Goal: Information Seeking & Learning: Check status

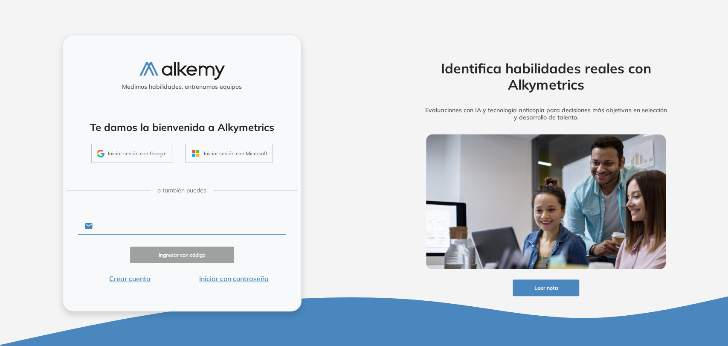
click at [112, 225] on input "text" at bounding box center [189, 226] width 193 height 16
drag, startPoint x: 336, startPoint y: 220, endPoint x: 298, endPoint y: 238, distance: 41.8
click at [337, 221] on div "Medimos habilidades, entrenamos equipos Te damos la bienvenida a Alkymetrics In…" at bounding box center [182, 173] width 364 height 346
click at [241, 281] on button "Iniciar con contraseña" at bounding box center [234, 278] width 104 height 10
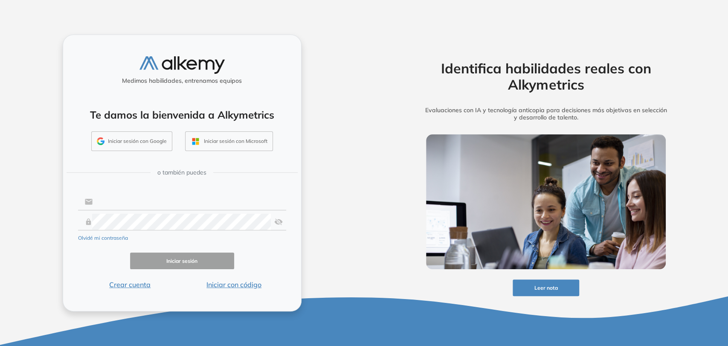
type input "**********"
click at [180, 264] on button "Iniciar sesión" at bounding box center [182, 261] width 104 height 17
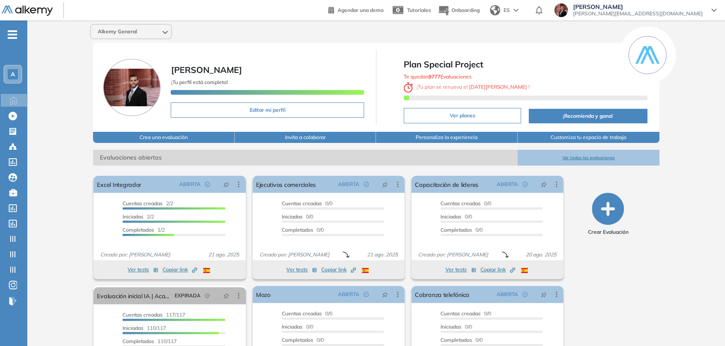
click at [10, 34] on icon "-" at bounding box center [12, 35] width 9 height 2
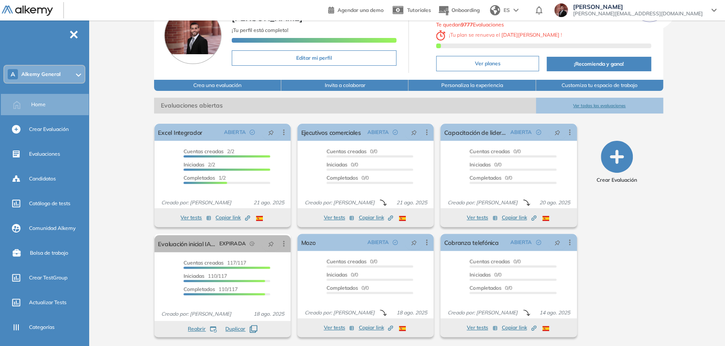
scroll to position [53, 0]
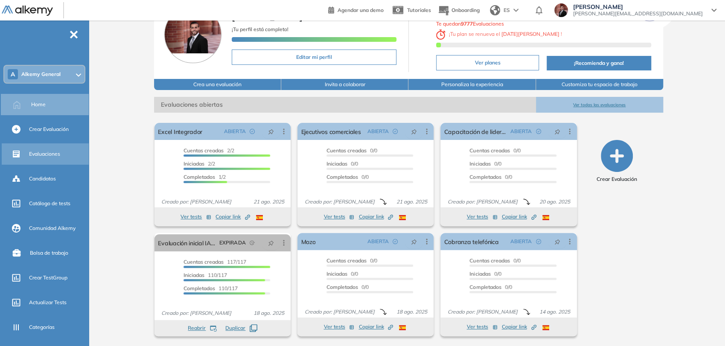
click at [65, 154] on div "Evaluaciones" at bounding box center [58, 154] width 58 height 15
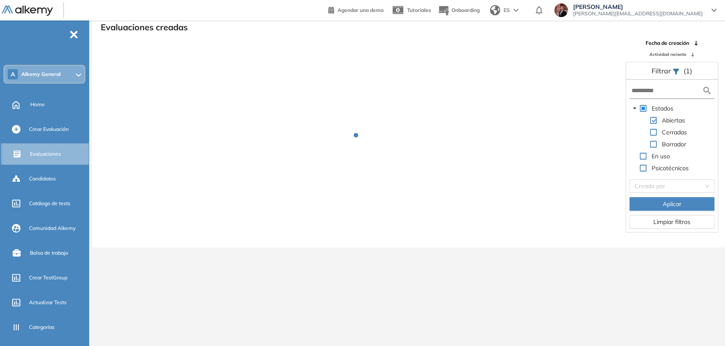
scroll to position [20, 0]
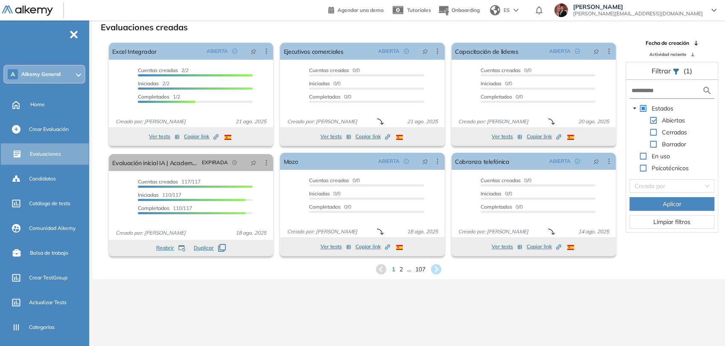
click at [665, 53] on span "Actividad reciente" at bounding box center [667, 54] width 37 height 6
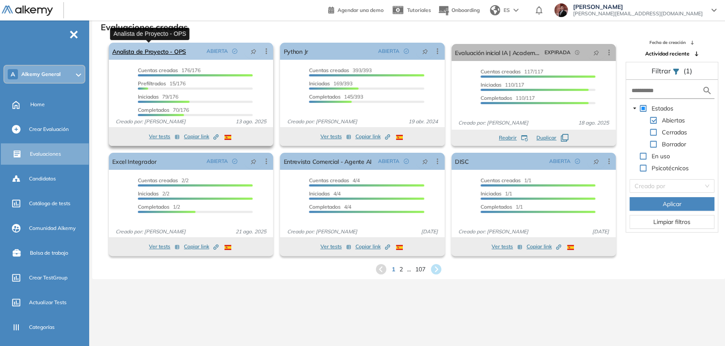
click at [156, 50] on link "Analista de Proyecto - OPS" at bounding box center [149, 51] width 74 height 17
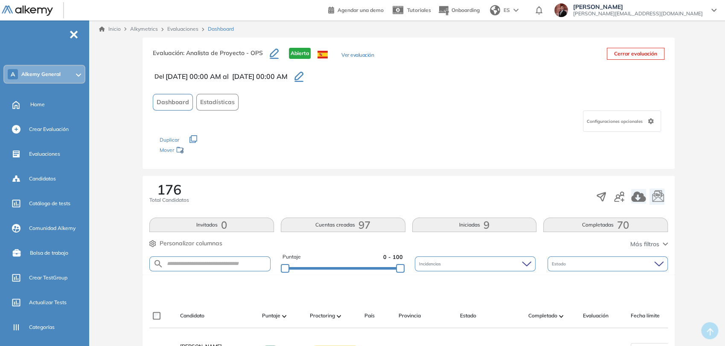
click at [76, 35] on span "-" at bounding box center [73, 33] width 9 height 7
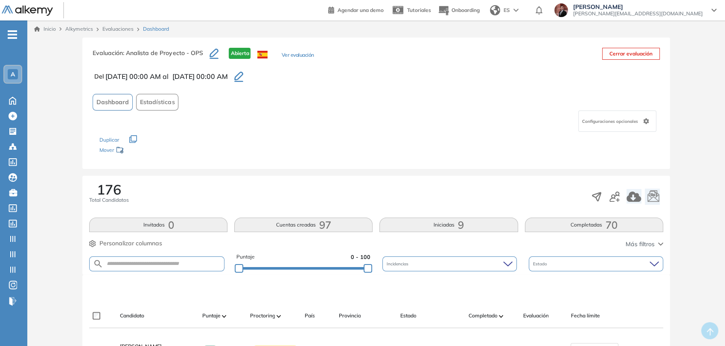
click at [17, 36] on ul "A Home Home Crear Evaluación Crear Evaluación Evaluaciones Evaluaciones Candida…" at bounding box center [13, 171] width 27 height 274
click at [13, 37] on span "-" at bounding box center [12, 33] width 9 height 7
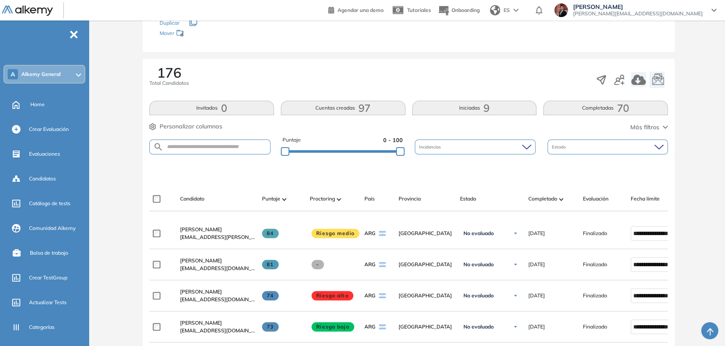
scroll to position [95, 0]
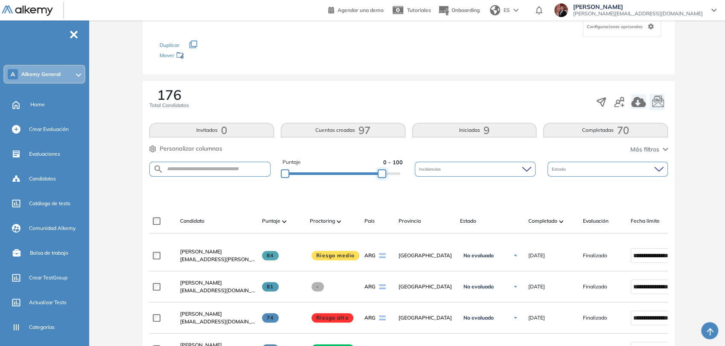
drag, startPoint x: 401, startPoint y: 172, endPoint x: 382, endPoint y: 176, distance: 19.3
click at [382, 176] on div at bounding box center [382, 173] width 9 height 9
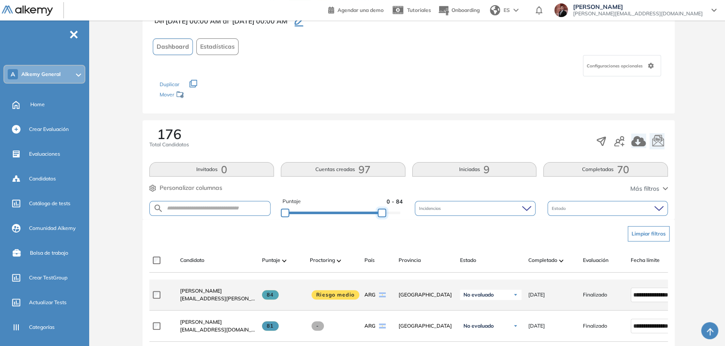
scroll to position [142, 0]
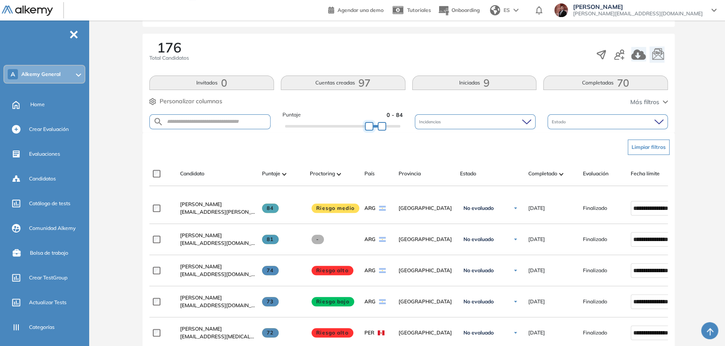
drag, startPoint x: 292, startPoint y: 131, endPoint x: 367, endPoint y: 130, distance: 75.1
click at [367, 130] on div at bounding box center [369, 126] width 9 height 9
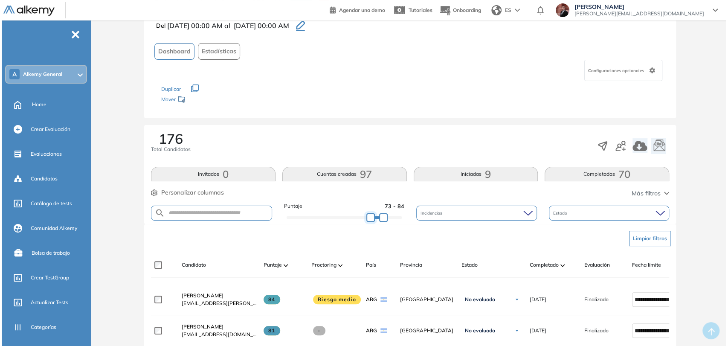
scroll to position [0, 0]
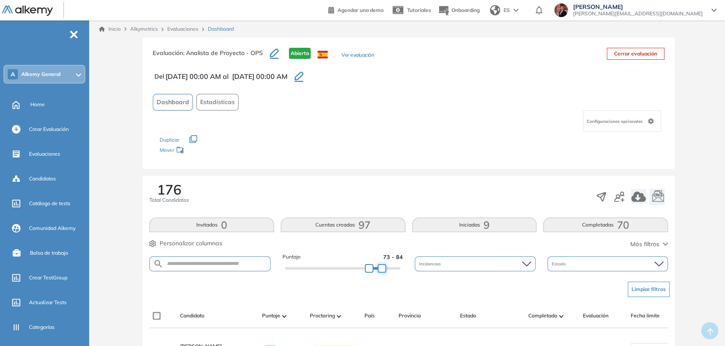
drag, startPoint x: 385, startPoint y: 267, endPoint x: 393, endPoint y: 266, distance: 7.4
click at [386, 267] on div at bounding box center [382, 268] width 9 height 9
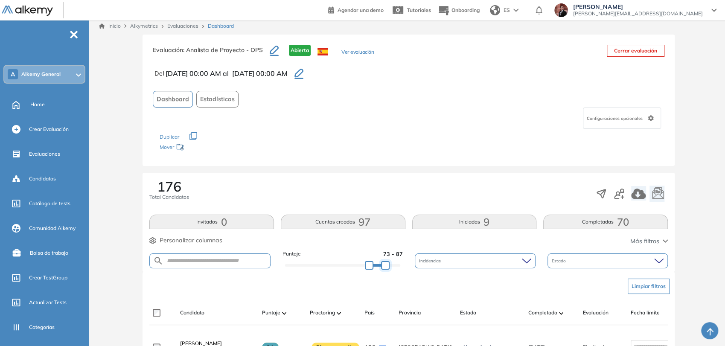
scroll to position [189, 0]
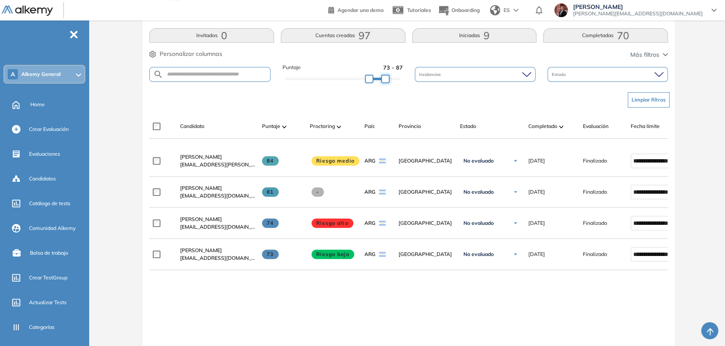
drag, startPoint x: 385, startPoint y: 81, endPoint x: 395, endPoint y: 86, distance: 11.1
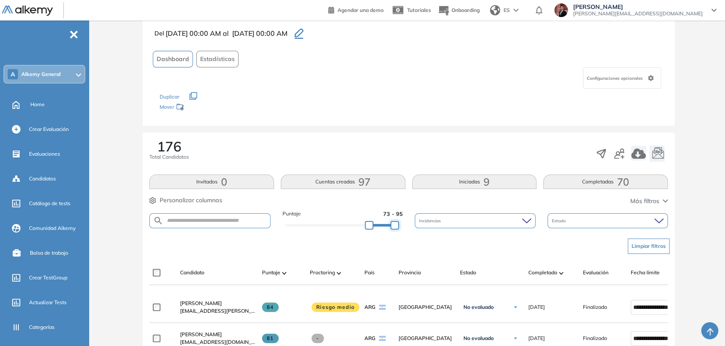
scroll to position [95, 0]
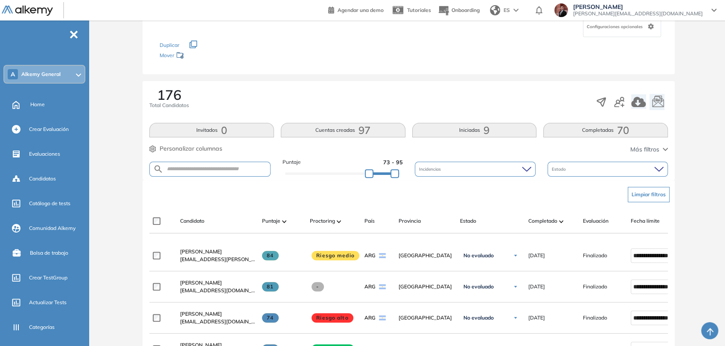
click at [654, 194] on button "Limpiar filtros" at bounding box center [649, 194] width 42 height 15
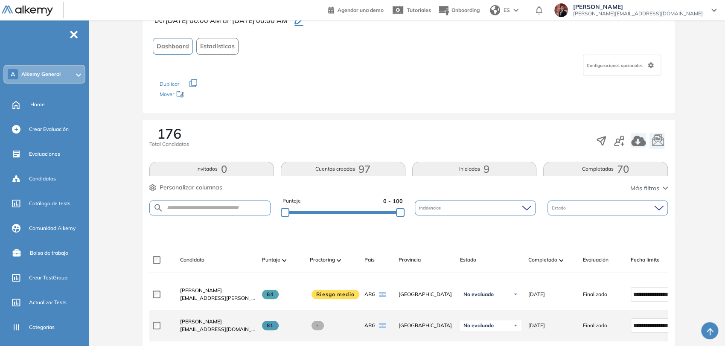
scroll to position [142, 0]
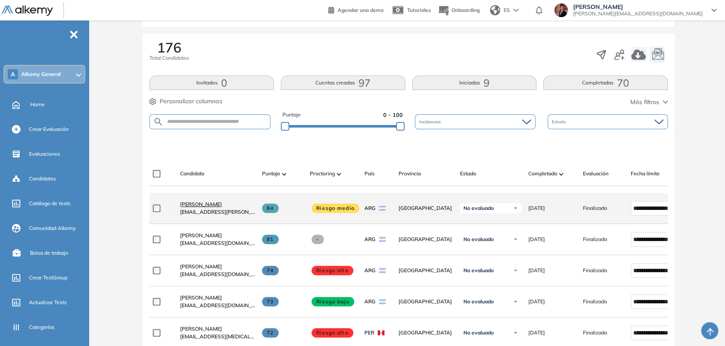
click at [217, 205] on span "María Eugenia Bucciarelli" at bounding box center [201, 204] width 42 height 6
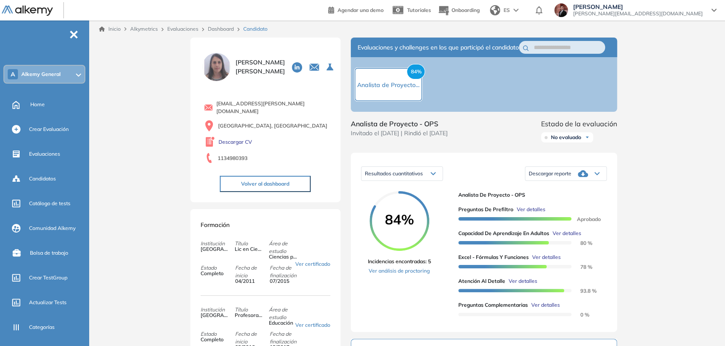
click at [541, 309] on span "Ver detalles" at bounding box center [545, 305] width 29 height 8
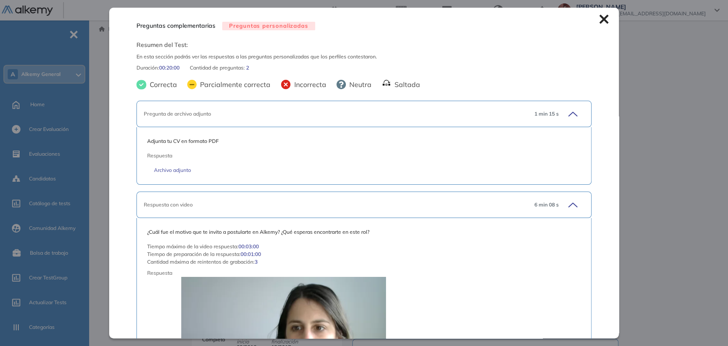
click at [599, 18] on icon at bounding box center [603, 19] width 9 height 9
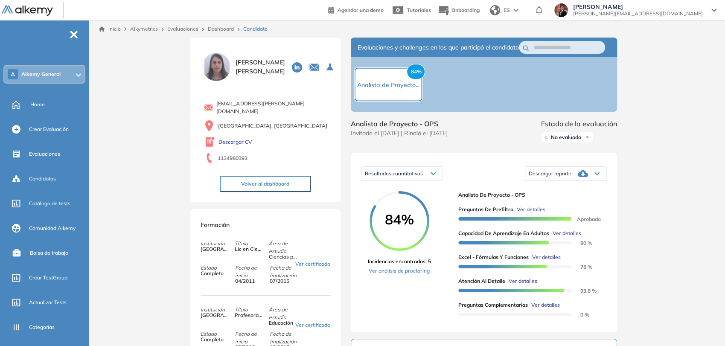
click at [282, 178] on button "Volver al dashboard" at bounding box center [265, 184] width 91 height 16
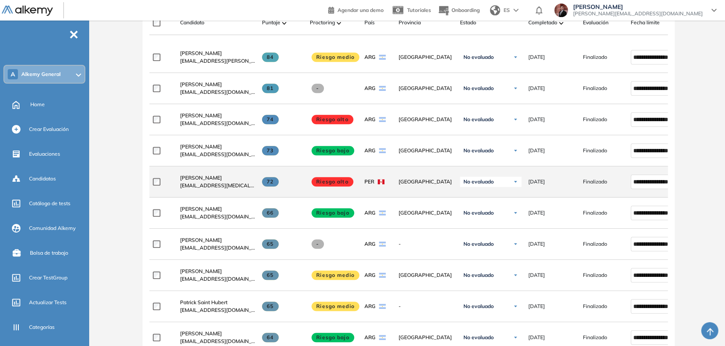
scroll to position [332, 0]
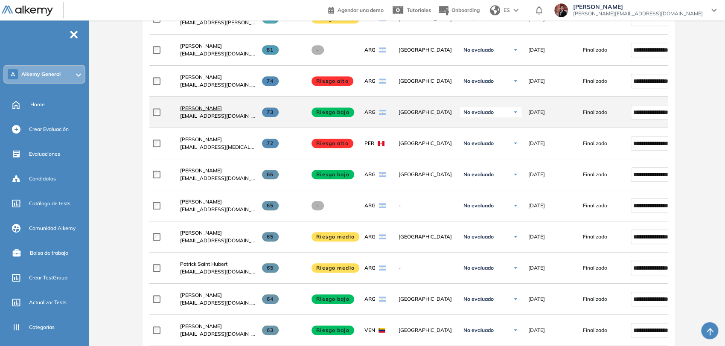
click at [222, 109] on span "Maria Eugenia Capello" at bounding box center [201, 108] width 42 height 6
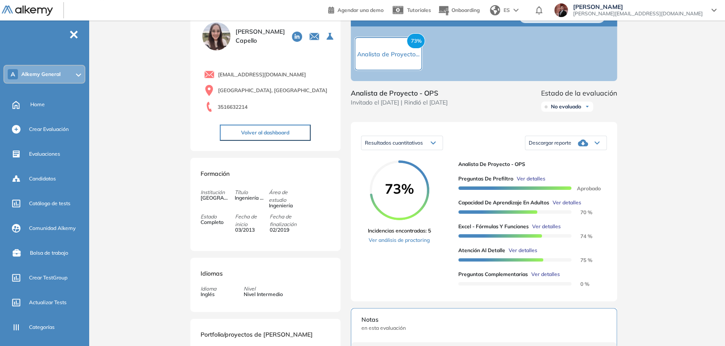
scroll to position [47, 0]
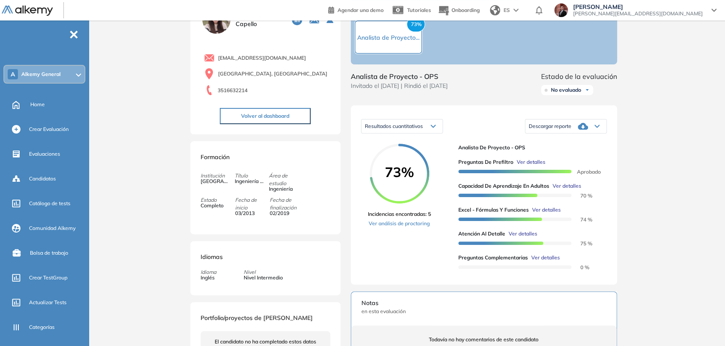
click at [548, 262] on span "Ver detalles" at bounding box center [545, 258] width 29 height 8
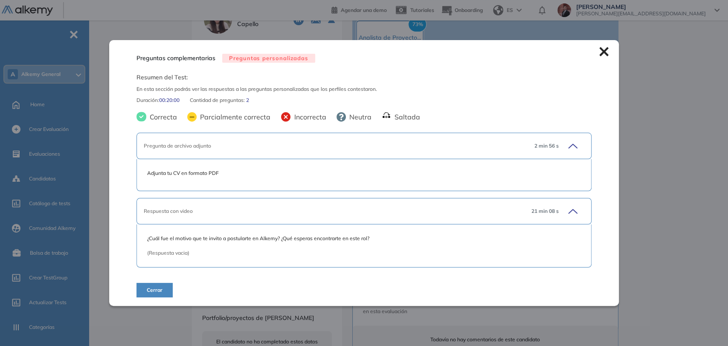
click at [604, 51] on icon at bounding box center [603, 51] width 9 height 9
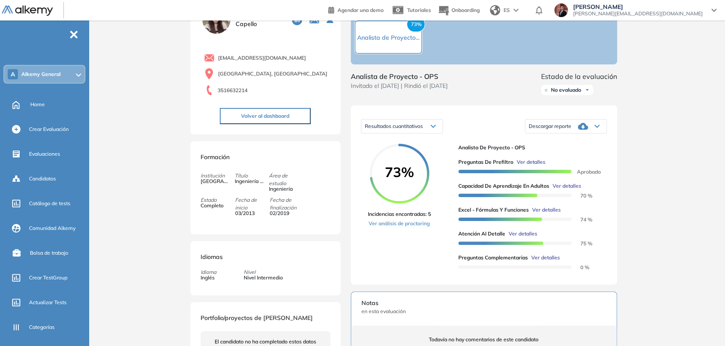
click at [536, 166] on span "Ver detalles" at bounding box center [531, 162] width 29 height 8
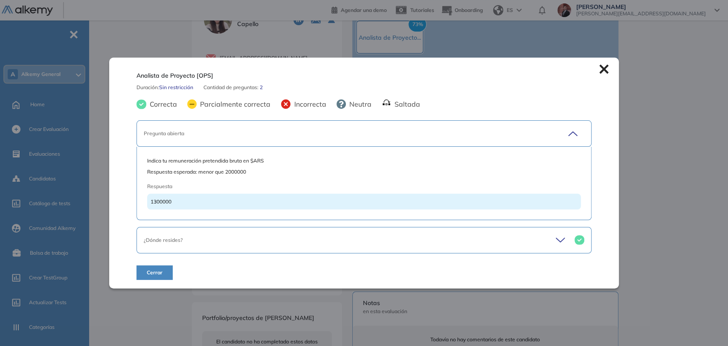
click at [602, 66] on icon at bounding box center [603, 68] width 9 height 9
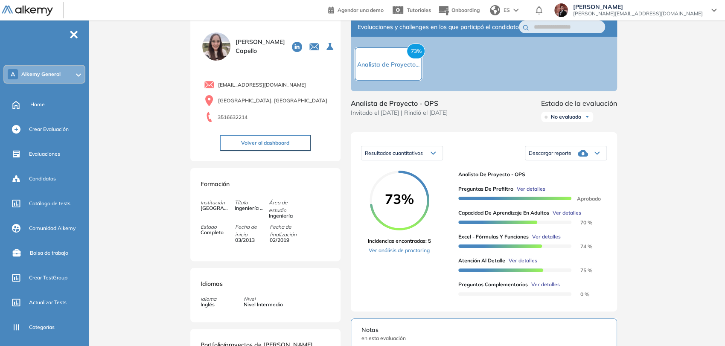
scroll to position [0, 0]
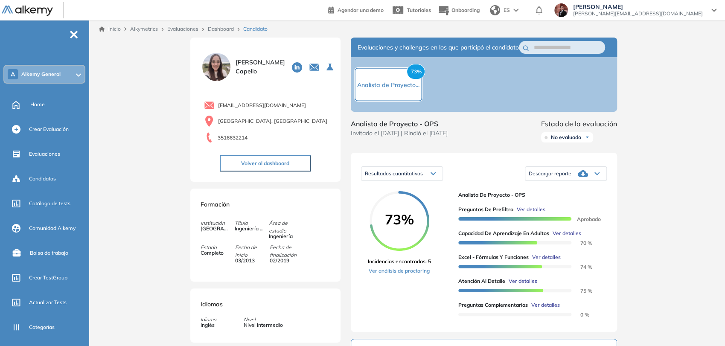
click at [286, 160] on button "Volver al dashboard" at bounding box center [265, 163] width 91 height 16
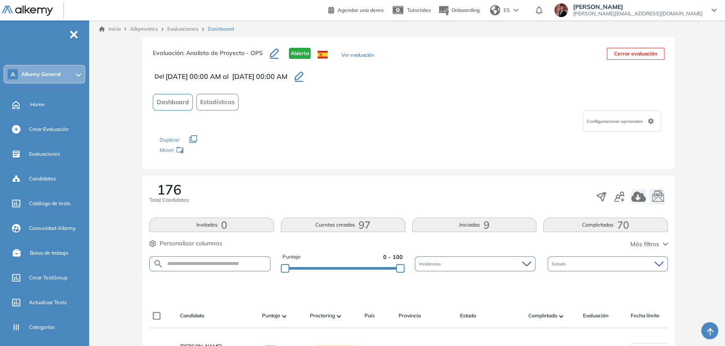
scroll to position [142, 0]
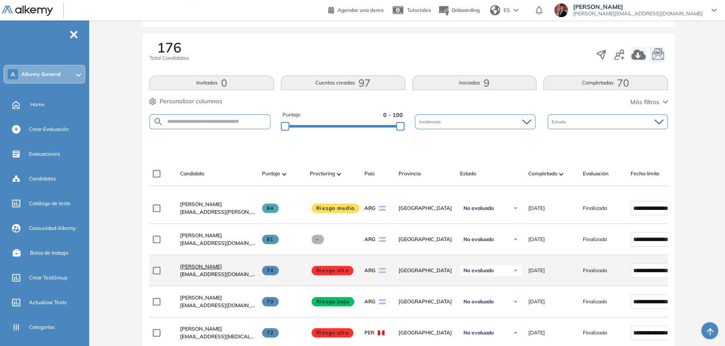
click at [222, 269] on span "Nicolás Agustín Juárez" at bounding box center [201, 266] width 42 height 6
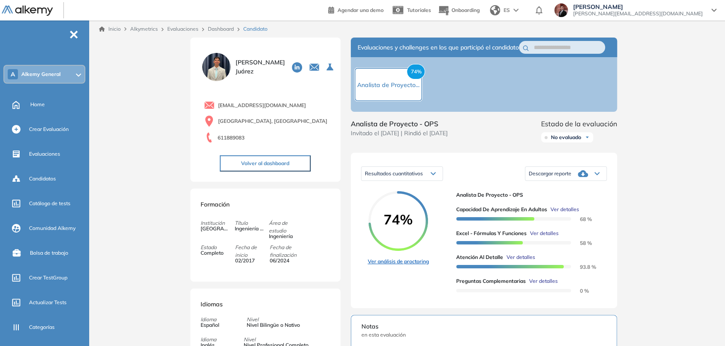
click at [415, 265] on link "Ver análisis de proctoring" at bounding box center [398, 262] width 61 height 8
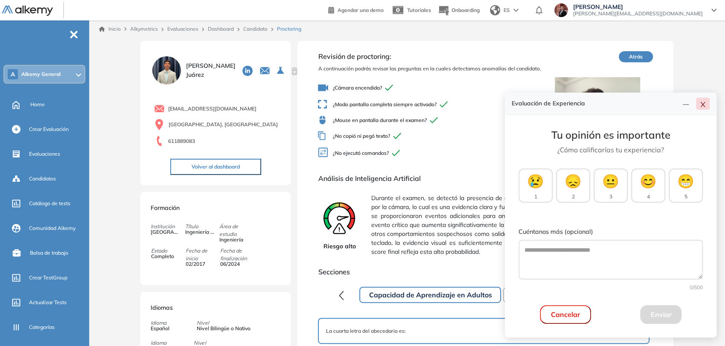
click at [703, 105] on icon "close" at bounding box center [702, 104] width 7 height 7
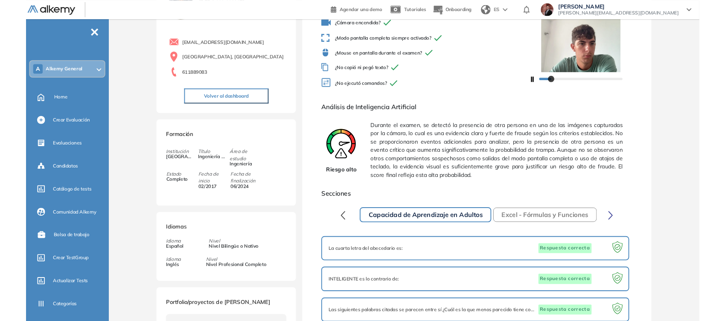
scroll to position [47, 0]
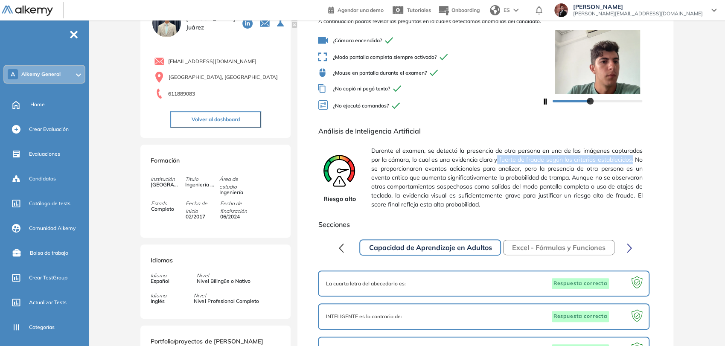
drag, startPoint x: 634, startPoint y: 163, endPoint x: 498, endPoint y: 162, distance: 135.7
click at [498, 162] on span "Durante el examen, se detectó la presencia de otra persona en una de las imágen…" at bounding box center [506, 178] width 271 height 70
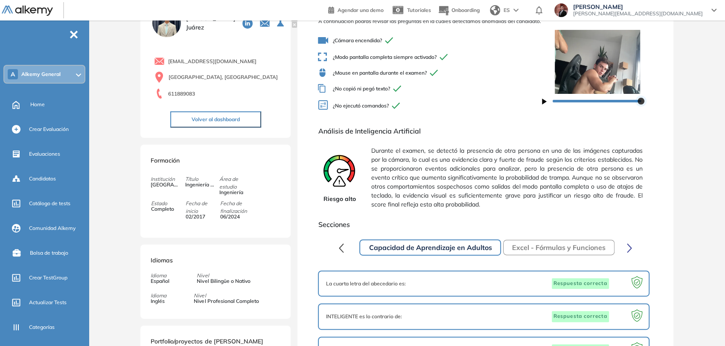
click at [640, 101] on div at bounding box center [640, 101] width 7 height 7
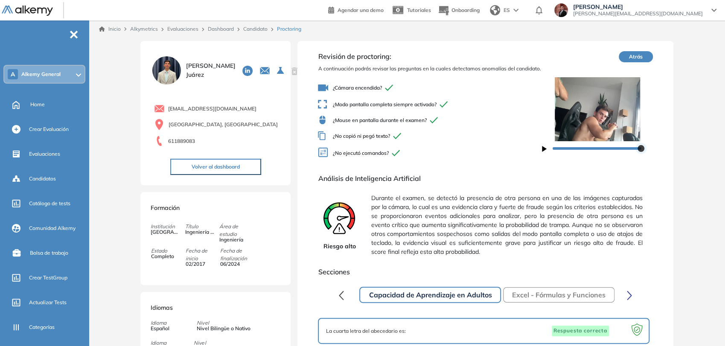
scroll to position [0, 0]
click at [233, 167] on button "Volver al dashboard" at bounding box center [215, 167] width 91 height 16
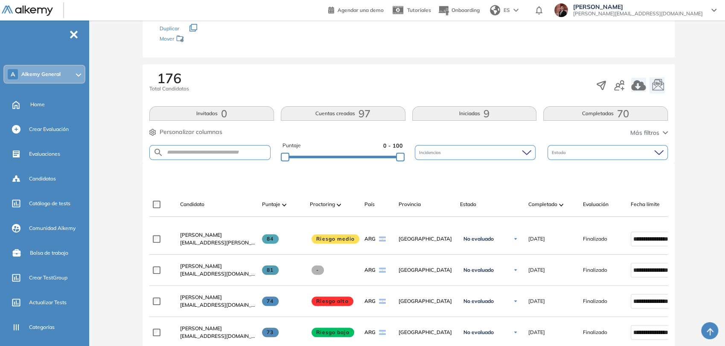
scroll to position [95, 0]
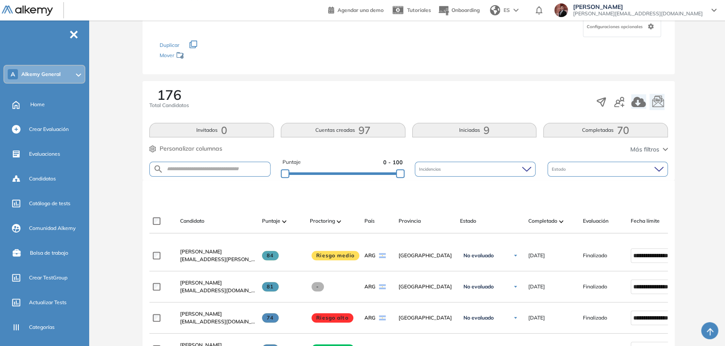
click at [62, 77] on div "A Alkemy General" at bounding box center [44, 74] width 80 height 17
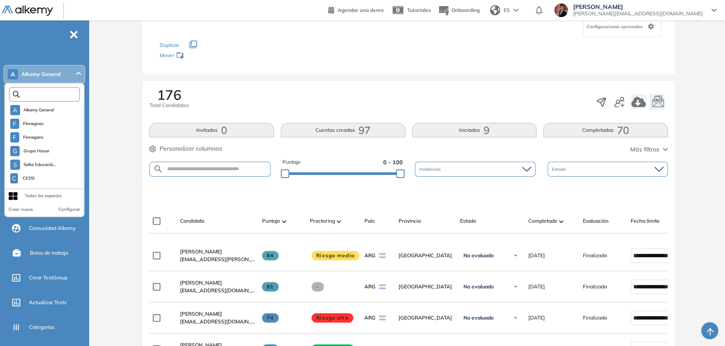
click at [55, 91] on input "text" at bounding box center [46, 94] width 53 height 6
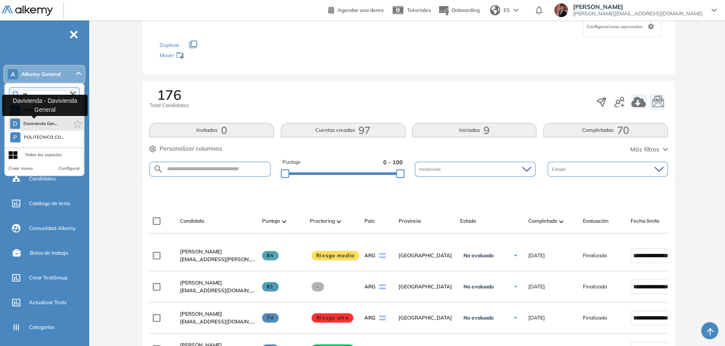
type input "***"
click at [47, 126] on span "Davivienda Gen..." at bounding box center [40, 123] width 34 height 7
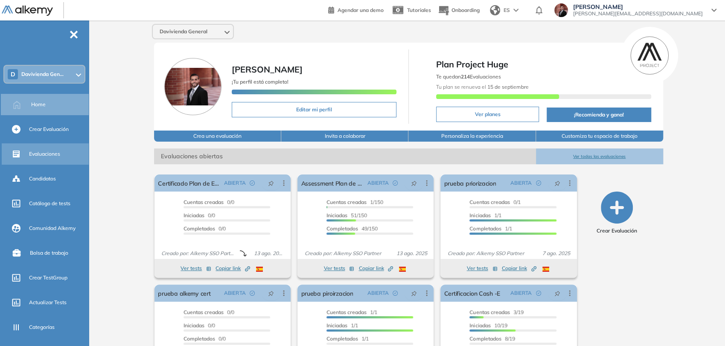
click at [53, 151] on span "Evaluaciones" at bounding box center [44, 154] width 31 height 8
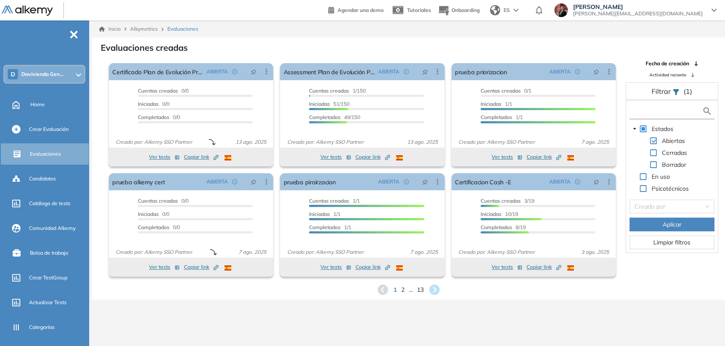
click at [650, 110] on input "text" at bounding box center [666, 111] width 70 height 9
paste input "**********"
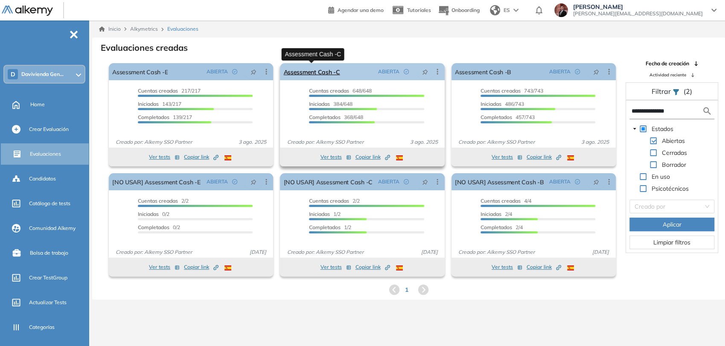
type input "**********"
click at [314, 72] on link "Assessment Cash -C" at bounding box center [311, 71] width 56 height 17
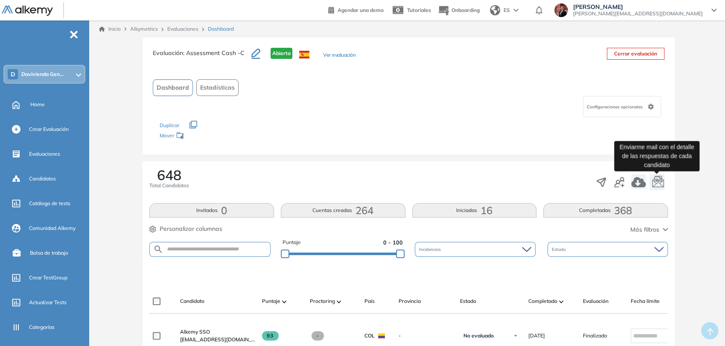
click at [660, 180] on icon "button" at bounding box center [658, 181] width 12 height 12
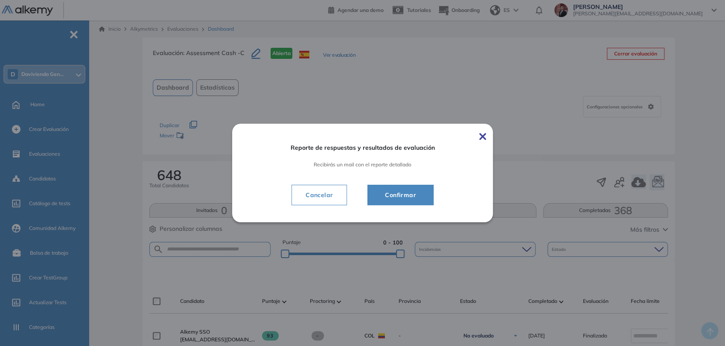
click at [421, 195] on span "Confirmar" at bounding box center [400, 195] width 45 height 10
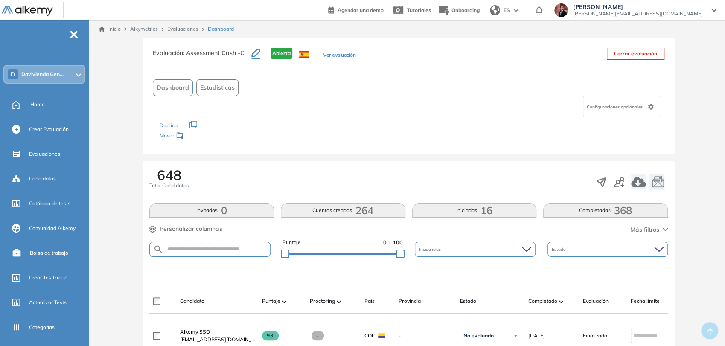
click at [334, 56] on button "Ver evaluación" at bounding box center [339, 55] width 32 height 9
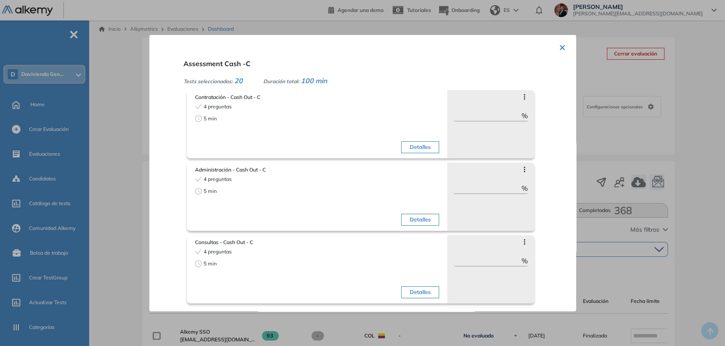
click at [559, 47] on button "×" at bounding box center [562, 46] width 7 height 17
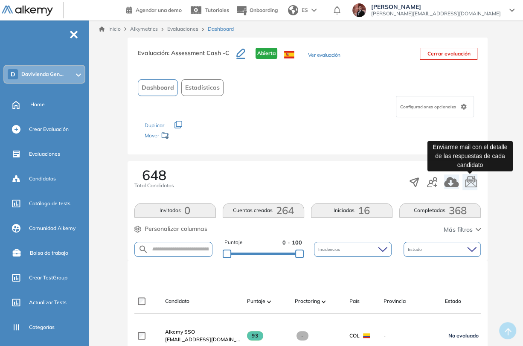
click at [469, 180] on icon "button" at bounding box center [471, 181] width 12 height 12
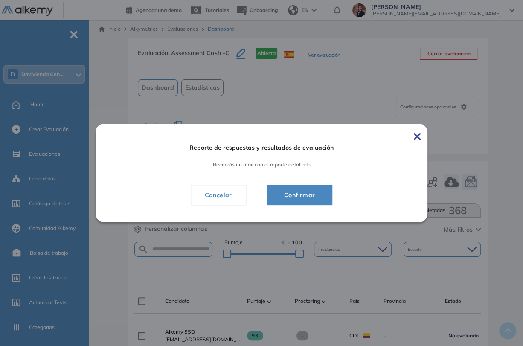
click at [304, 196] on span "Confirmar" at bounding box center [299, 195] width 45 height 10
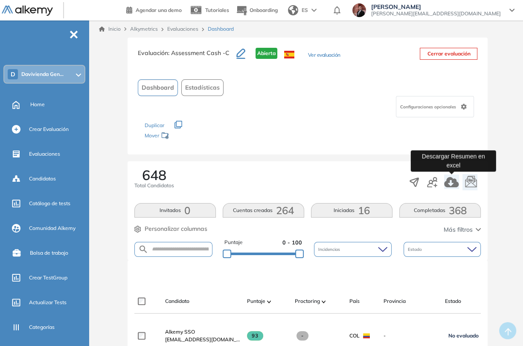
click at [455, 183] on icon "button" at bounding box center [451, 182] width 15 height 10
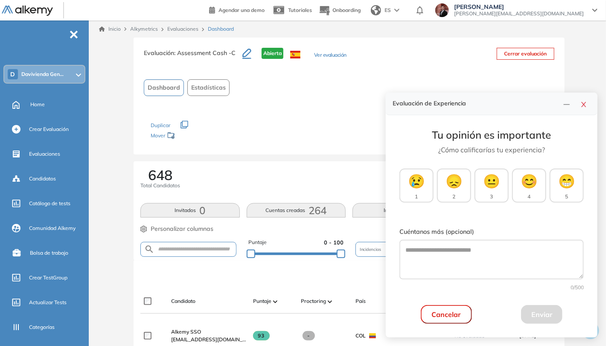
click at [567, 106] on icon "line" at bounding box center [566, 104] width 7 height 7
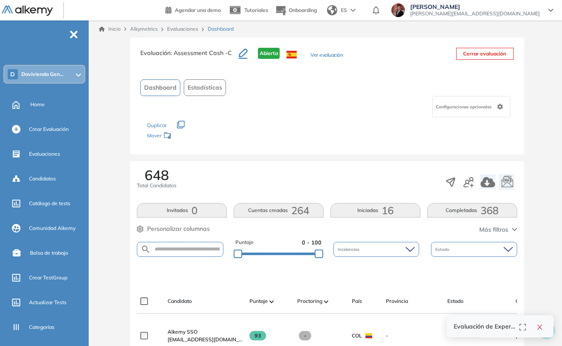
click at [186, 29] on link "Evaluaciones" at bounding box center [182, 29] width 31 height 6
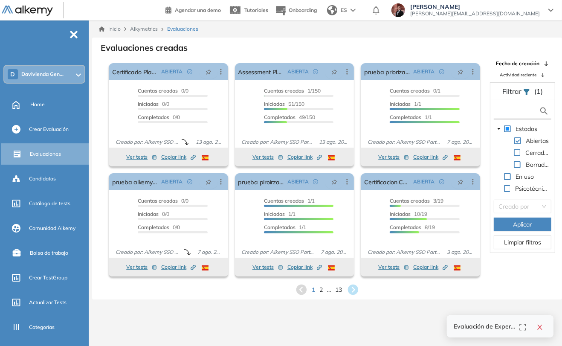
click at [513, 111] on input "text" at bounding box center [518, 111] width 44 height 9
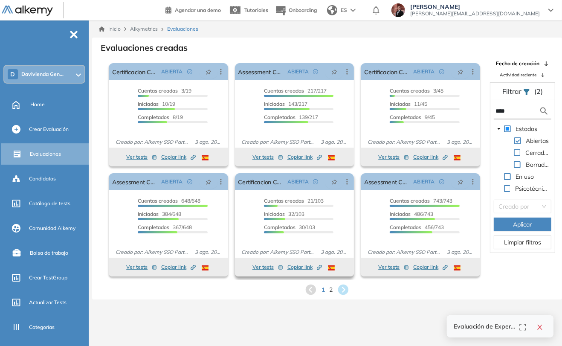
type input "****"
click at [260, 268] on button "Ver tests" at bounding box center [268, 267] width 31 height 10
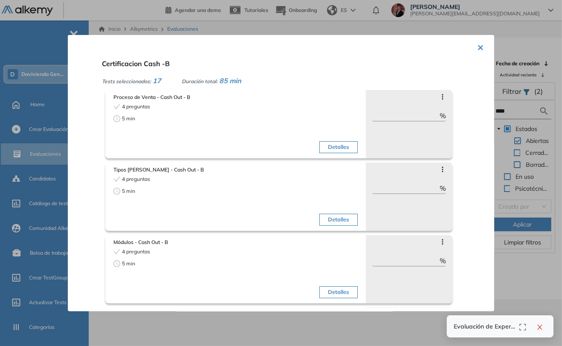
click at [477, 48] on button "×" at bounding box center [480, 46] width 7 height 17
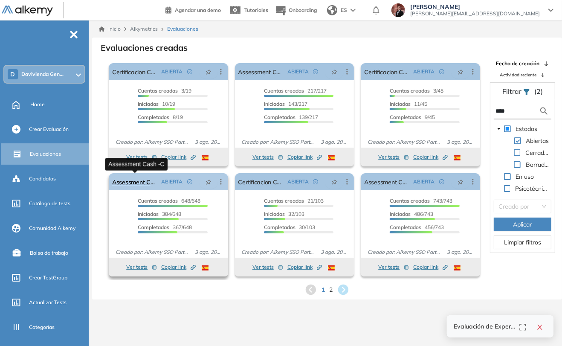
click at [127, 185] on link "Assessment Cash -C" at bounding box center [135, 181] width 46 height 17
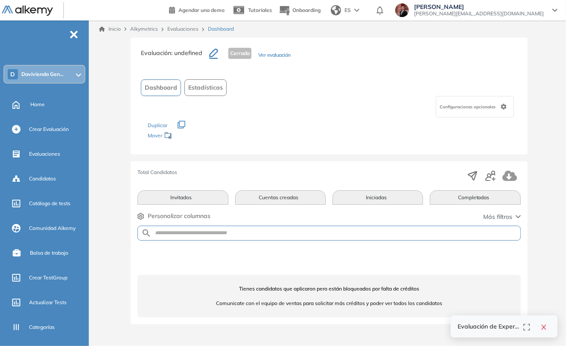
click at [186, 29] on link "Evaluaciones" at bounding box center [182, 29] width 31 height 6
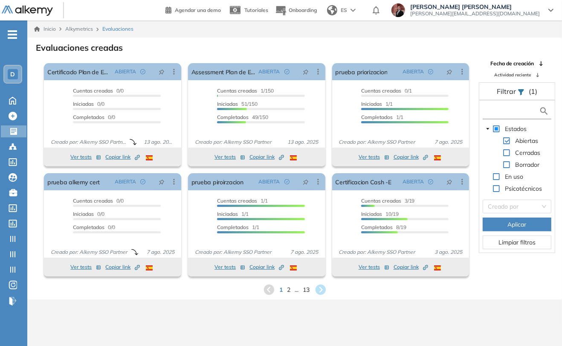
click at [497, 112] on input "text" at bounding box center [512, 111] width 54 height 9
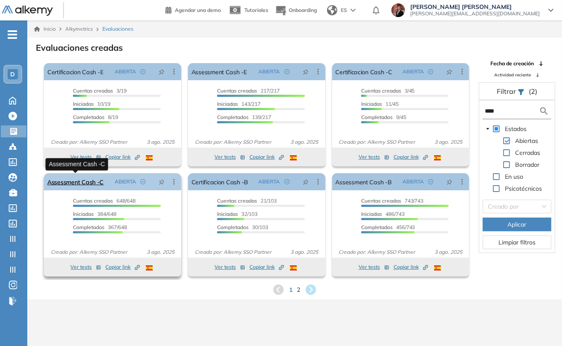
type input "****"
click at [71, 182] on link "Assessment Cash -C" at bounding box center [75, 181] width 56 height 17
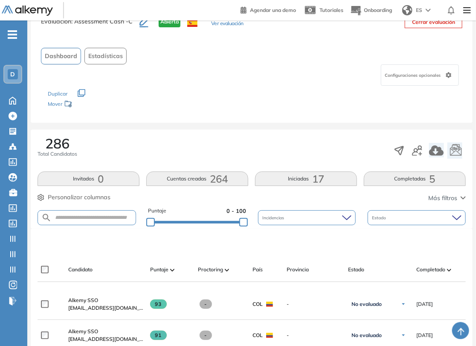
scroll to position [95, 0]
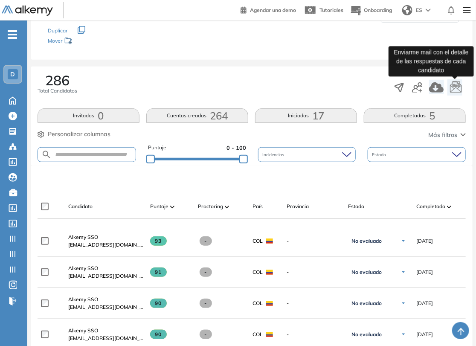
click at [458, 87] on icon "button" at bounding box center [456, 87] width 13 height 13
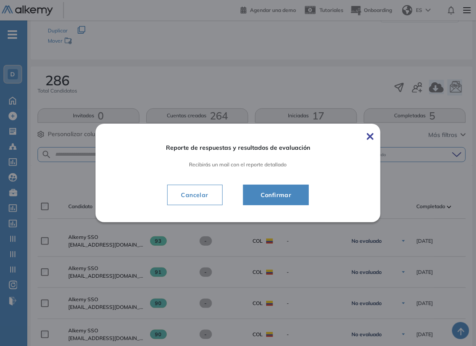
click at [276, 194] on span "Confirmar" at bounding box center [276, 195] width 45 height 10
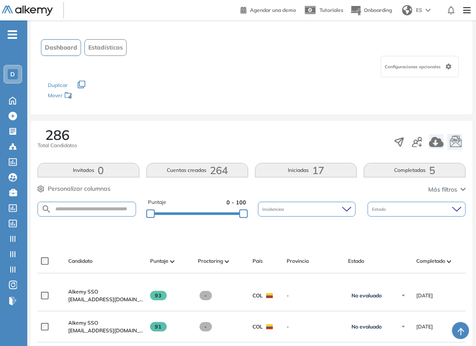
scroll to position [0, 0]
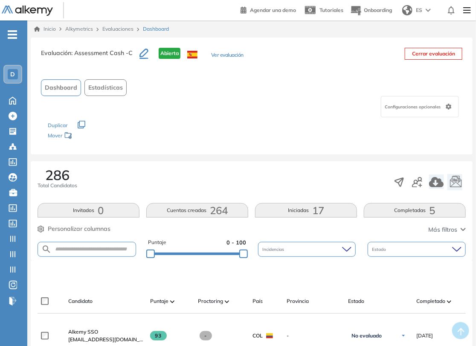
click at [119, 28] on link "Evaluaciones" at bounding box center [117, 29] width 31 height 6
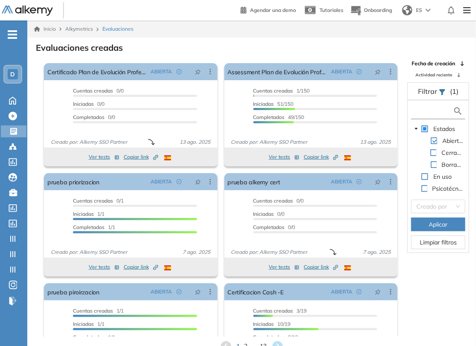
click at [442, 108] on input "text" at bounding box center [433, 111] width 40 height 9
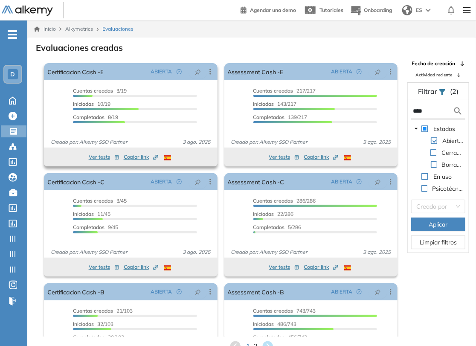
type input "****"
click at [101, 156] on button "Ver tests" at bounding box center [104, 157] width 31 height 10
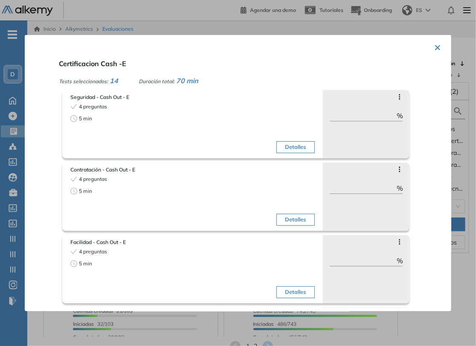
click at [437, 44] on button "×" at bounding box center [437, 46] width 7 height 17
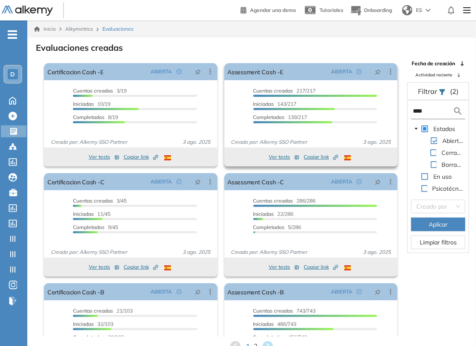
click at [275, 157] on button "Ver tests" at bounding box center [284, 157] width 31 height 10
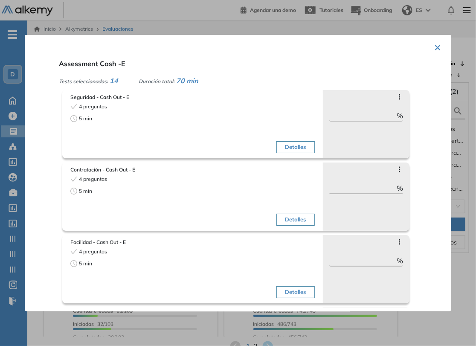
click at [436, 47] on button "×" at bounding box center [437, 46] width 7 height 17
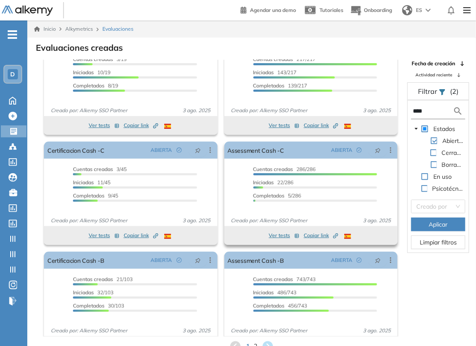
scroll to position [53, 0]
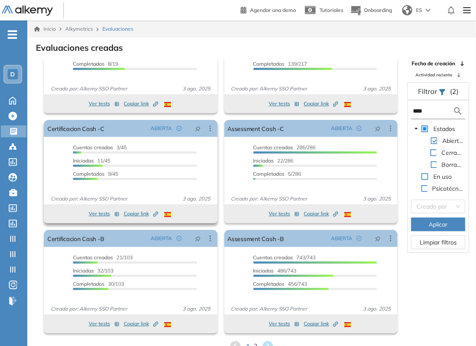
click at [102, 210] on button "Ver tests" at bounding box center [104, 214] width 31 height 10
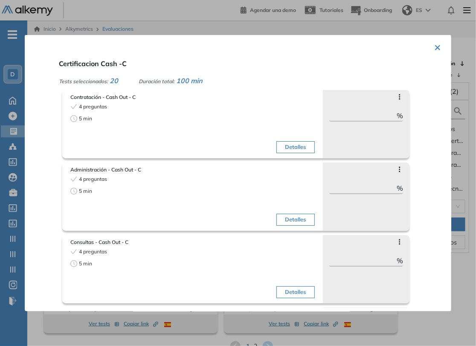
click at [434, 49] on button "×" at bounding box center [437, 46] width 7 height 17
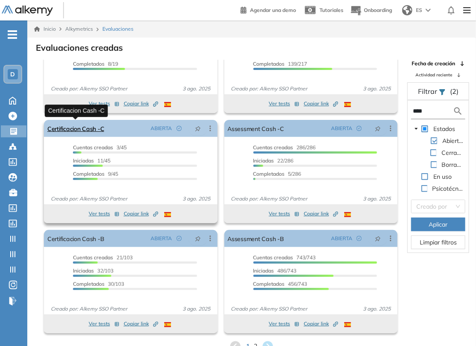
click at [90, 127] on link "Certificacion Cash -C" at bounding box center [75, 128] width 57 height 17
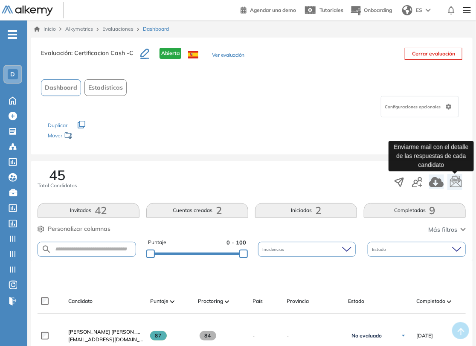
click at [457, 180] on icon "button" at bounding box center [457, 181] width 12 height 12
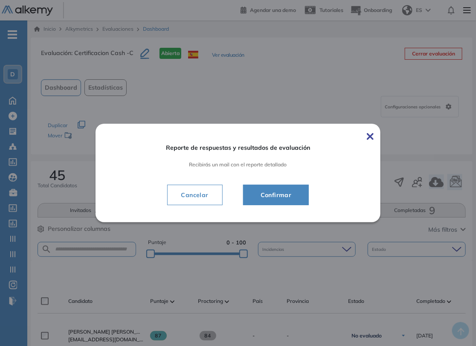
click at [291, 193] on span "Confirmar" at bounding box center [276, 195] width 45 height 10
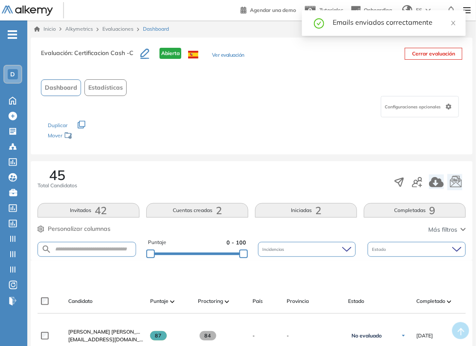
click at [120, 26] on link "Evaluaciones" at bounding box center [117, 29] width 31 height 6
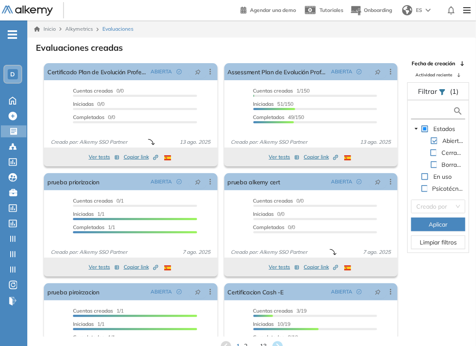
click at [428, 113] on input "text" at bounding box center [433, 111] width 40 height 9
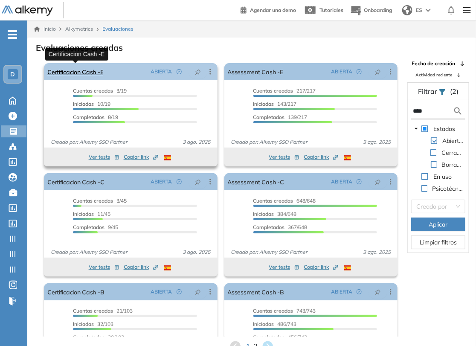
type input "****"
click at [90, 68] on link "Certificacion Cash -E" at bounding box center [75, 71] width 56 height 17
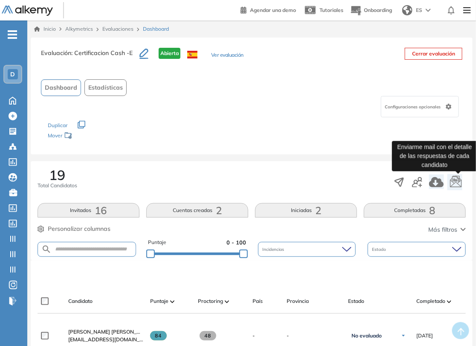
click at [458, 183] on icon "button" at bounding box center [456, 182] width 13 height 13
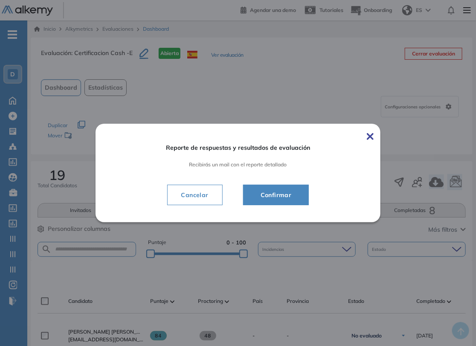
click at [295, 197] on span "Confirmar" at bounding box center [276, 195] width 45 height 10
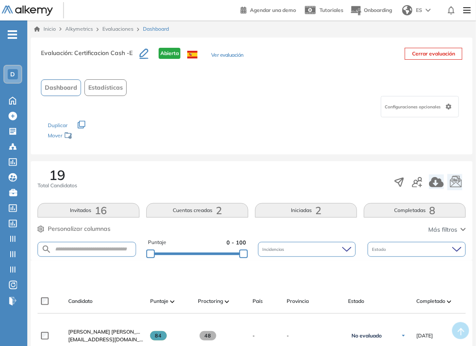
click at [116, 30] on link "Evaluaciones" at bounding box center [117, 29] width 31 height 6
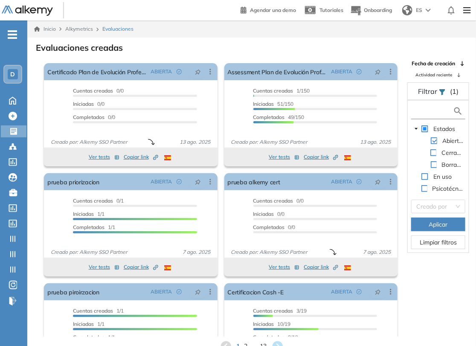
click at [443, 115] on input "text" at bounding box center [433, 111] width 40 height 9
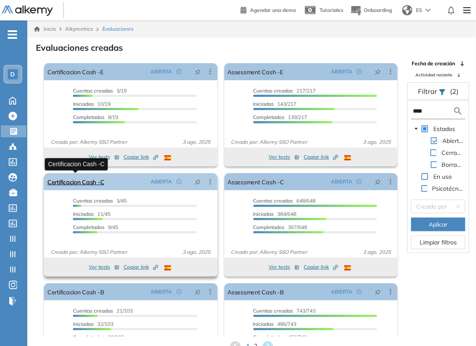
type input "****"
click at [90, 188] on link "Certificacion Cash -C" at bounding box center [75, 181] width 57 height 17
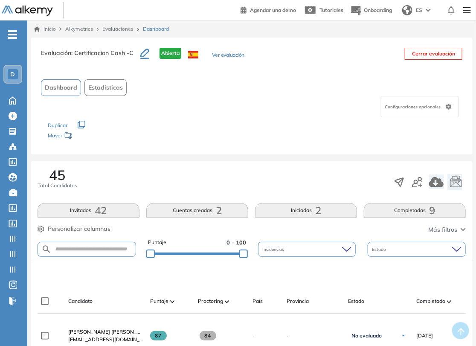
click at [123, 28] on link "Evaluaciones" at bounding box center [117, 29] width 31 height 6
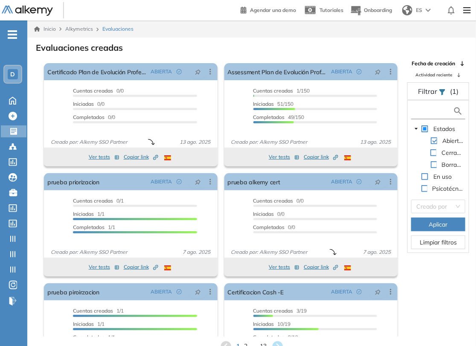
click at [438, 111] on input "text" at bounding box center [433, 111] width 40 height 9
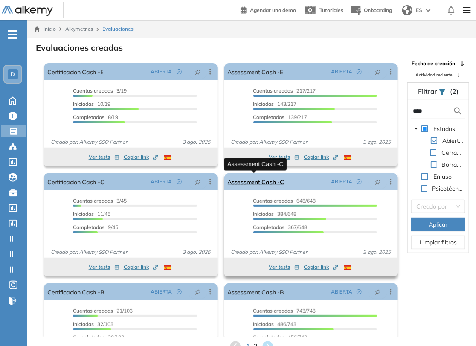
type input "****"
click at [273, 185] on link "Assessment Cash -C" at bounding box center [256, 181] width 56 height 17
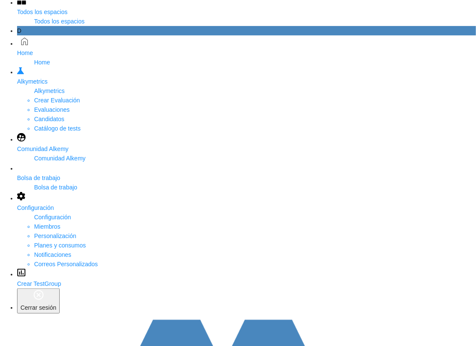
scroll to position [95, 0]
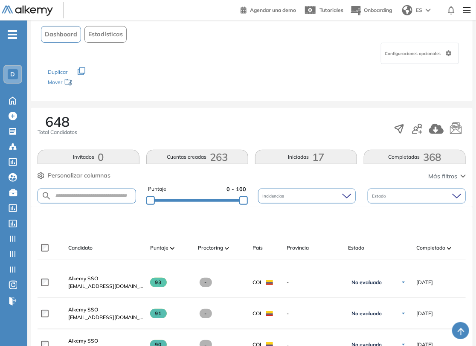
scroll to position [142, 0]
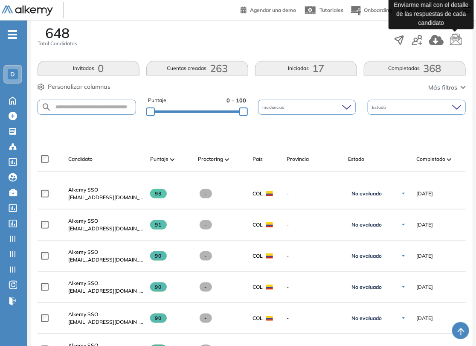
click at [456, 42] on icon "button" at bounding box center [456, 40] width 13 height 13
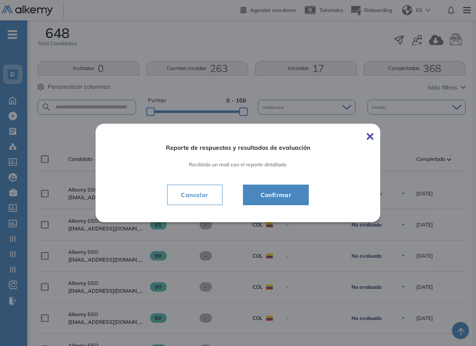
click at [290, 192] on span "Confirmar" at bounding box center [276, 195] width 45 height 10
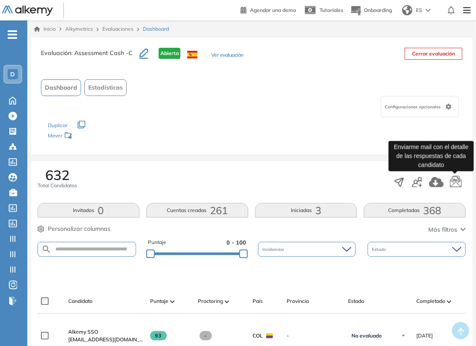
click at [455, 181] on icon "button" at bounding box center [456, 182] width 13 height 13
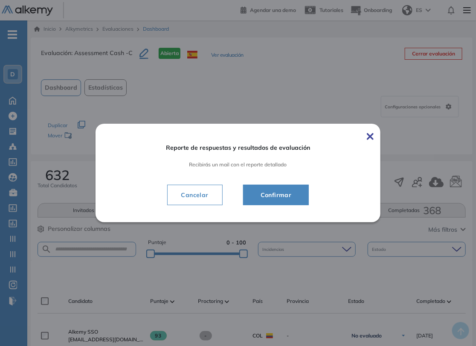
click at [272, 192] on span "Confirmar" at bounding box center [276, 195] width 45 height 10
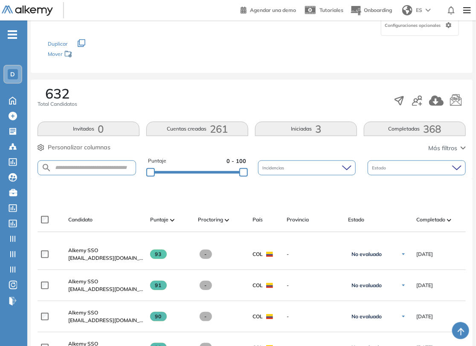
scroll to position [95, 0]
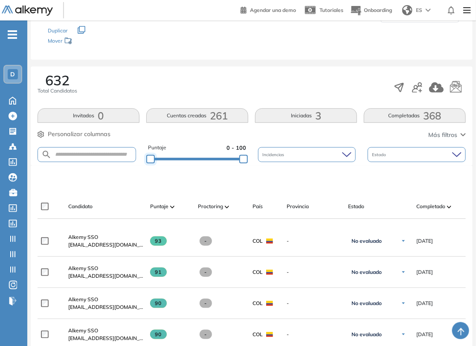
drag, startPoint x: 152, startPoint y: 155, endPoint x: 145, endPoint y: 155, distance: 6.4
click at [146, 155] on div at bounding box center [150, 159] width 9 height 9
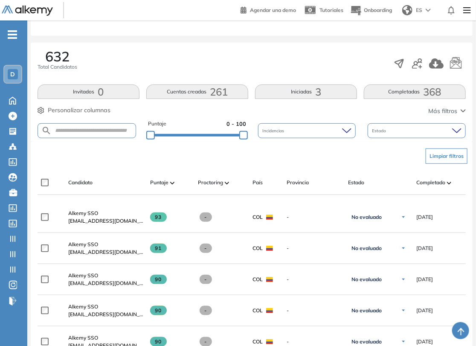
scroll to position [58, 0]
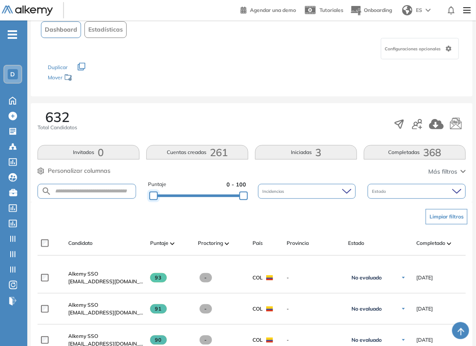
click at [155, 198] on div at bounding box center [153, 196] width 9 height 9
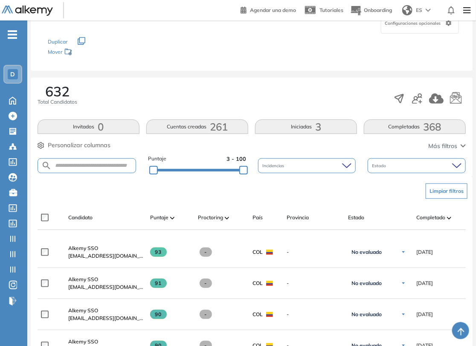
scroll to position [95, 0]
